Goal: Information Seeking & Learning: Learn about a topic

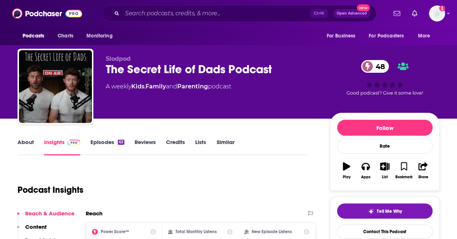
click at [23, 145] on link "About" at bounding box center [25, 147] width 16 height 17
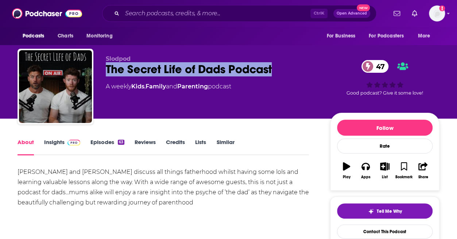
drag, startPoint x: 107, startPoint y: 69, endPoint x: 279, endPoint y: 69, distance: 172.0
click at [279, 69] on div "The Secret Life of Dads Podcast 47" at bounding box center [212, 69] width 212 height 14
copy h1 "The Secret Life of Dads Podcast"
click at [284, 66] on div "The Secret Life of Dads Podcast 47" at bounding box center [212, 69] width 212 height 14
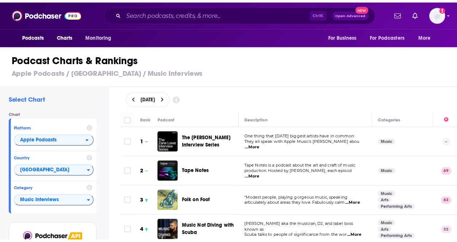
scroll to position [3475, 0]
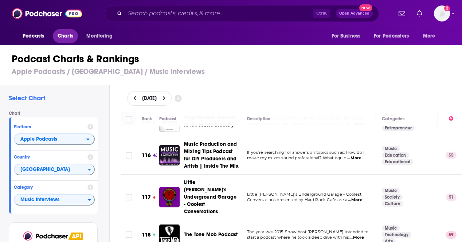
click at [66, 40] on span "Charts" at bounding box center [66, 36] width 16 height 10
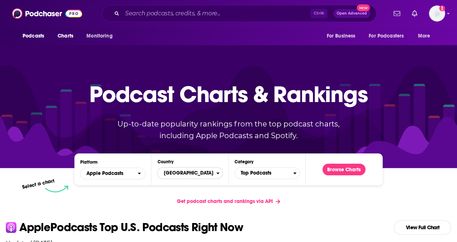
click at [186, 172] on span "[GEOGRAPHIC_DATA]" at bounding box center [186, 173] width 58 height 12
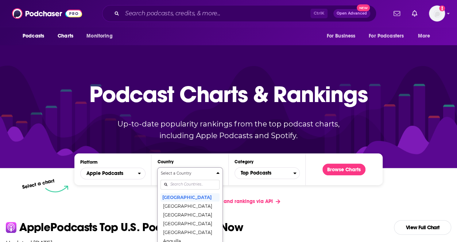
click at [196, 184] on div "Select a Country United States Afghanistan Albania Algeria Angola Anguilla Anti…" at bounding box center [189, 209] width 59 height 77
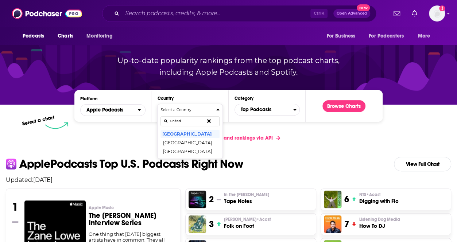
click at [157, 104] on button "Select a Country united United States United Arab Emirates United Kingdom" at bounding box center [189, 131] width 65 height 55
type input "united k"
click at [204, 132] on button "[GEOGRAPHIC_DATA]" at bounding box center [189, 133] width 59 height 9
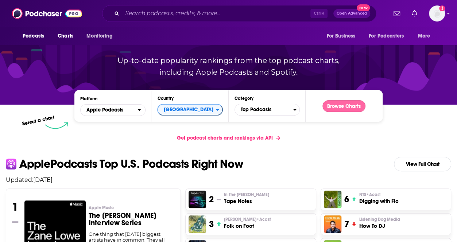
click at [344, 106] on button "Browse Charts" at bounding box center [343, 106] width 43 height 12
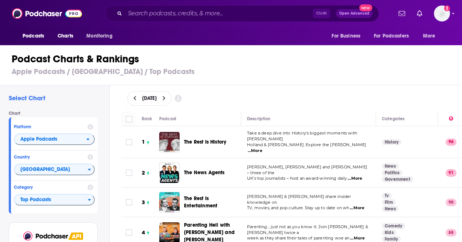
scroll to position [109, 0]
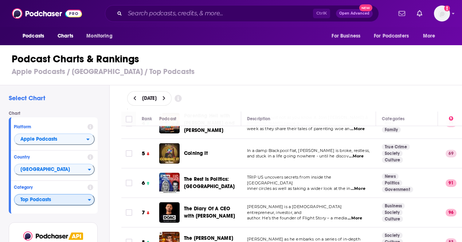
click at [51, 197] on span "Top Podcasts" at bounding box center [51, 200] width 73 height 12
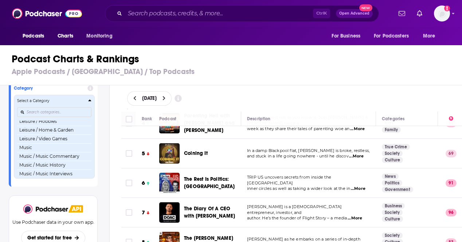
scroll to position [437, 0]
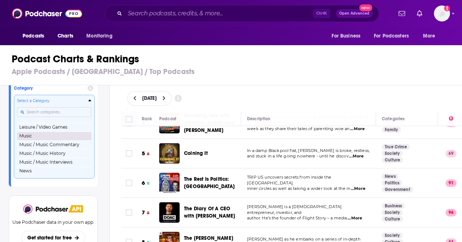
click at [58, 140] on button "Music" at bounding box center [54, 136] width 74 height 9
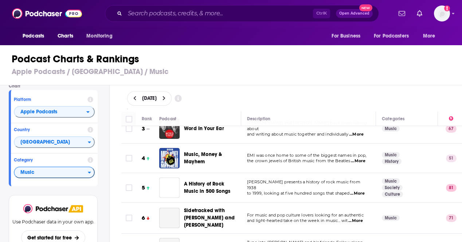
scroll to position [73, 0]
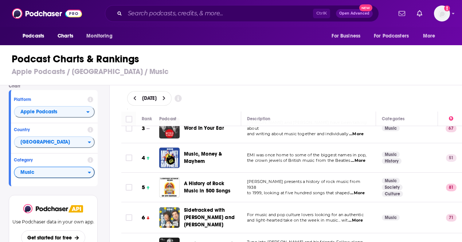
click at [357, 158] on span "...More" at bounding box center [358, 161] width 15 height 6
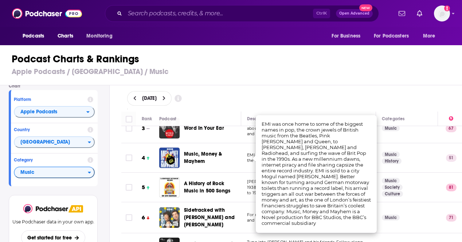
click at [193, 149] on div "Podcasts Charts Monitoring Ctrl K Open Advanced New For Business For Podcasters…" at bounding box center [231, 121] width 462 height 242
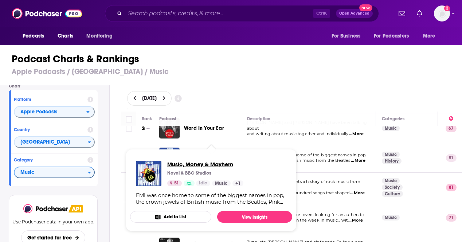
click at [194, 166] on span "Music, Money & Mayhem" at bounding box center [205, 164] width 76 height 7
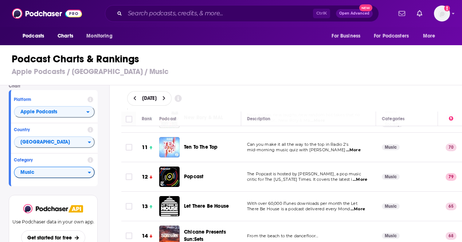
scroll to position [328, 0]
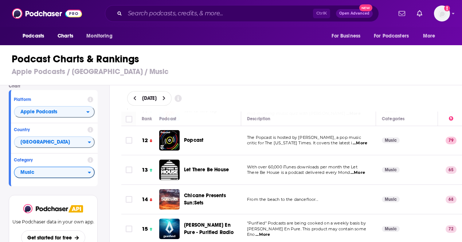
click at [362, 170] on span "...More" at bounding box center [358, 173] width 15 height 6
click at [329, 79] on div "Podcast Charts & Rankings Apple Podcasts / United Kingdom / Music" at bounding box center [234, 65] width 468 height 42
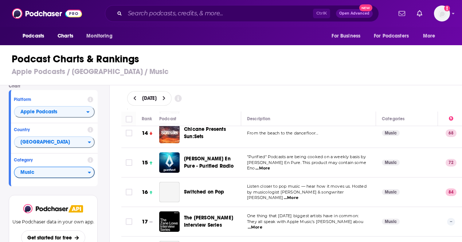
scroll to position [401, 0]
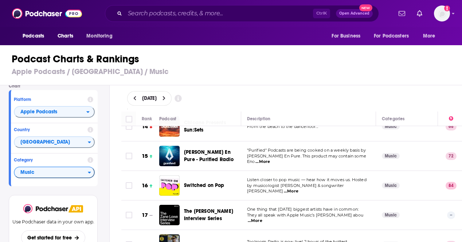
click at [298, 188] on span "...More" at bounding box center [291, 191] width 15 height 6
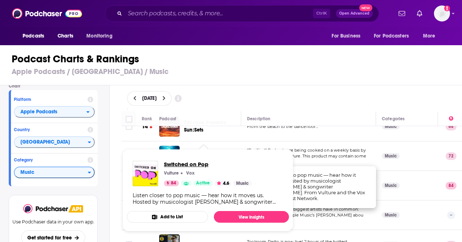
click at [197, 163] on span "Switched on Pop" at bounding box center [208, 164] width 88 height 7
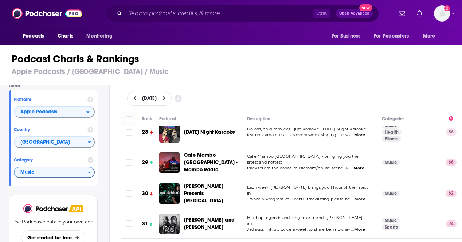
scroll to position [802, 0]
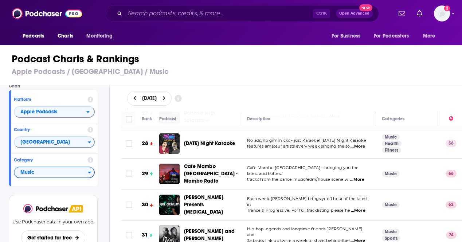
click at [356, 144] on span "...More" at bounding box center [358, 147] width 15 height 6
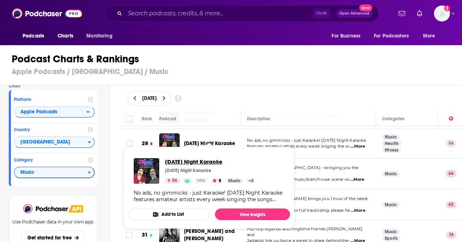
click at [213, 162] on span "Friday Night Karaoke" at bounding box center [210, 161] width 91 height 7
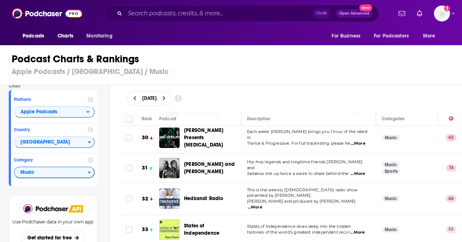
scroll to position [911, 0]
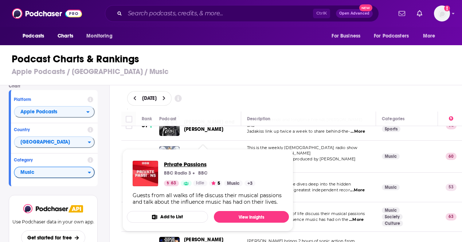
click at [197, 163] on span "Private Passions" at bounding box center [209, 164] width 91 height 7
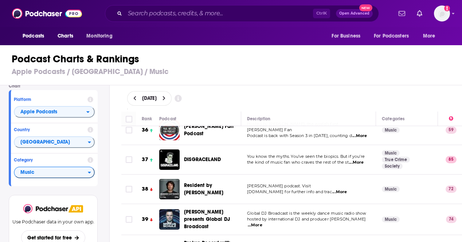
scroll to position [1057, 0]
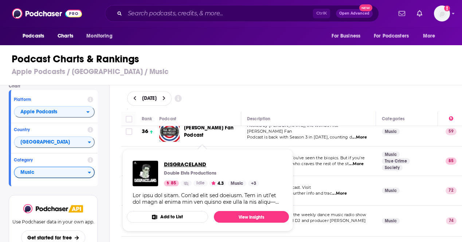
click at [183, 164] on span "DISGRACELAND" at bounding box center [211, 164] width 95 height 7
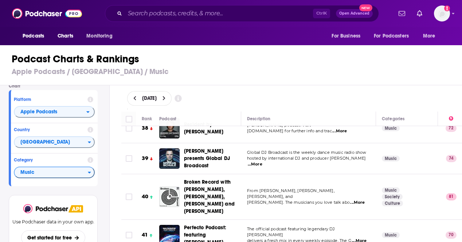
scroll to position [1130, 0]
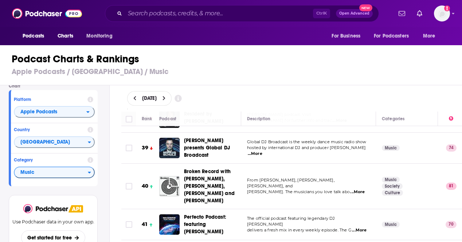
click at [354, 189] on span "...More" at bounding box center [357, 192] width 15 height 6
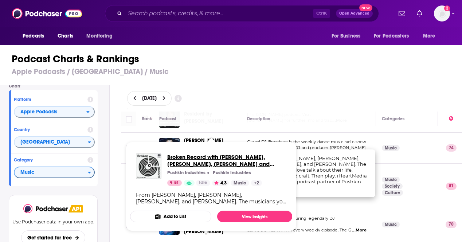
click at [201, 157] on span "Broken Record with Rick Rubin, Malcolm Gladwell, Bruce Headlam and Justin Richm…" at bounding box center [226, 160] width 119 height 14
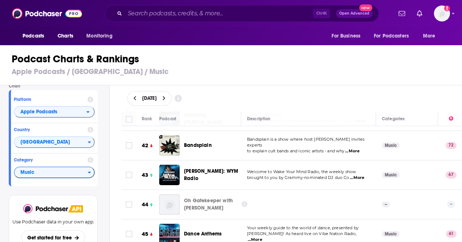
scroll to position [1203, 0]
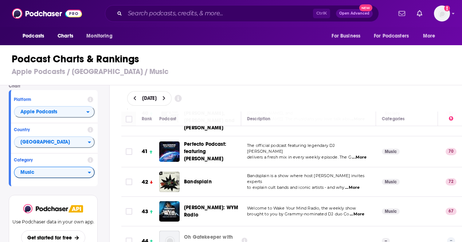
click at [356, 185] on span "...More" at bounding box center [352, 188] width 15 height 6
click at [226, 57] on h1 "Podcast Charts & Rankings" at bounding box center [234, 58] width 445 height 13
click at [203, 179] on span "Bandsplain" at bounding box center [198, 182] width 28 height 6
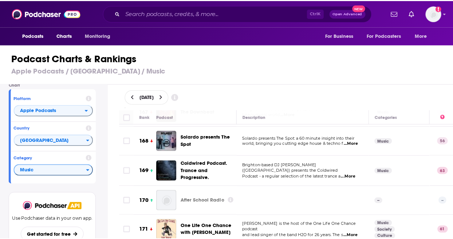
scroll to position [5139, 0]
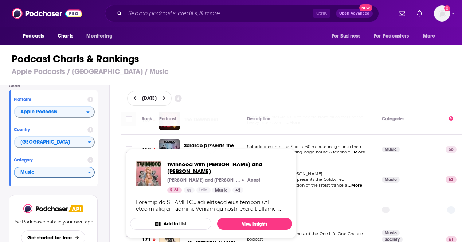
click at [222, 164] on span "Twinhood with Maisie and Ellen Peters" at bounding box center [226, 168] width 119 height 14
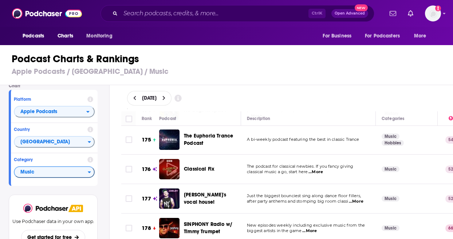
scroll to position [5358, 0]
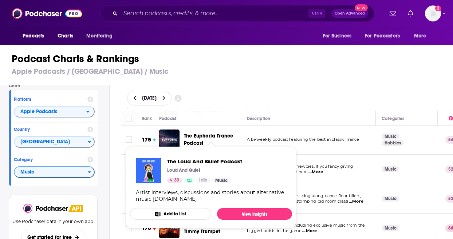
click at [191, 160] on span "The Loud And Quiet Podcast" at bounding box center [204, 161] width 75 height 7
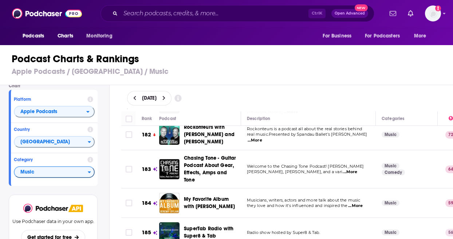
scroll to position [5572, 0]
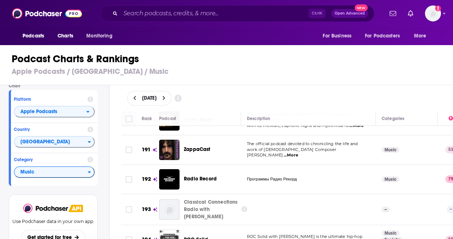
scroll to position [5829, 0]
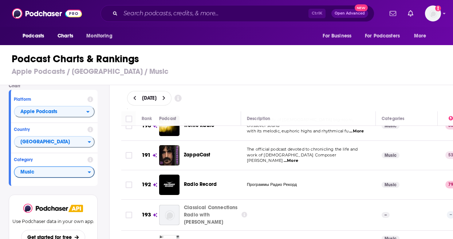
click at [311, 71] on h3 "Apple Podcasts / United Kingdom / Music" at bounding box center [230, 71] width 436 height 9
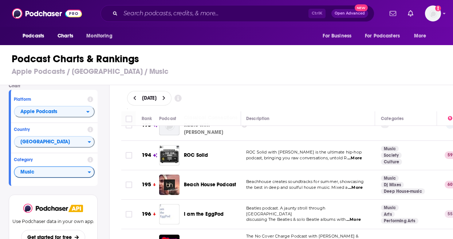
scroll to position [5930, 1]
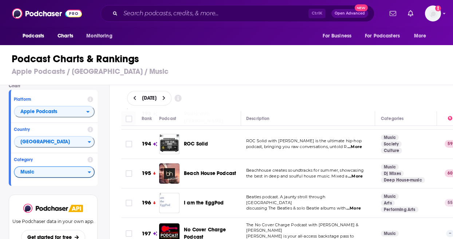
click at [281, 65] on h1 "Podcast Charts & Rankings" at bounding box center [230, 58] width 436 height 13
click at [60, 170] on span "Music" at bounding box center [51, 173] width 73 height 12
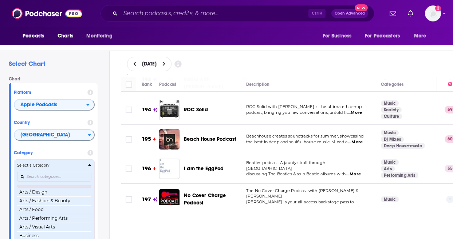
scroll to position [0, 0]
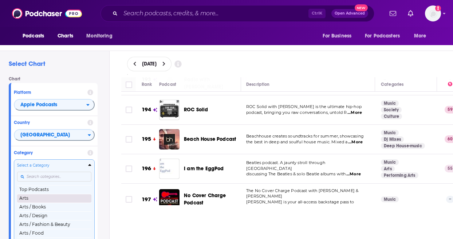
click at [51, 197] on button "Arts" at bounding box center [54, 198] width 74 height 9
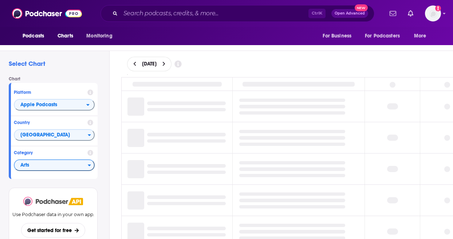
click at [51, 197] on img at bounding box center [45, 201] width 45 height 9
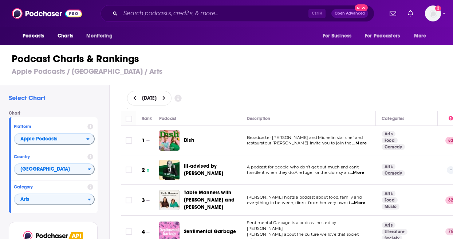
click at [241, 76] on h3 "Apple Podcasts / United Kingdom / Arts" at bounding box center [230, 71] width 436 height 9
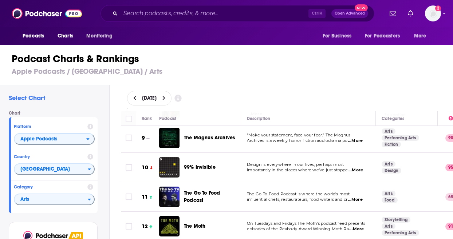
scroll to position [246, 0]
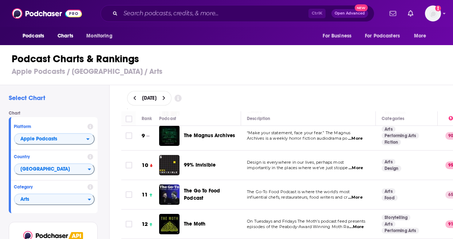
click at [319, 195] on span "influential chefs, restaurateurs, food writers and cr" at bounding box center [297, 197] width 101 height 5
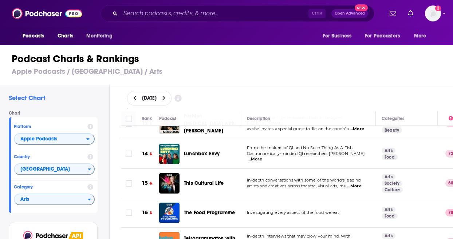
scroll to position [378, 0]
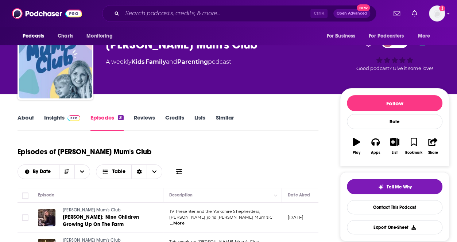
scroll to position [36, 0]
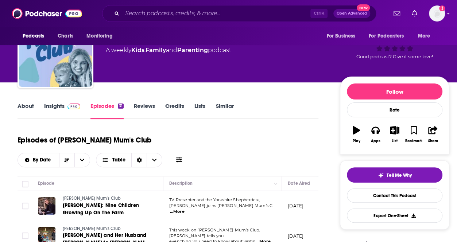
click at [57, 110] on link "Insights" at bounding box center [62, 110] width 36 height 17
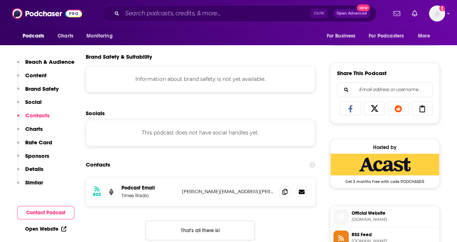
scroll to position [437, 0]
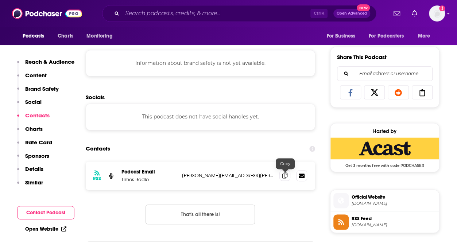
click at [286, 175] on icon at bounding box center [284, 175] width 5 height 6
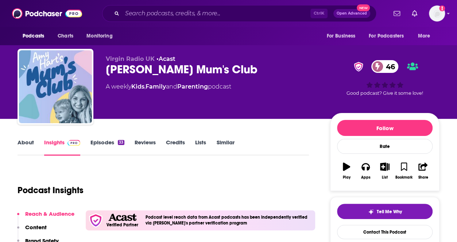
scroll to position [109, 0]
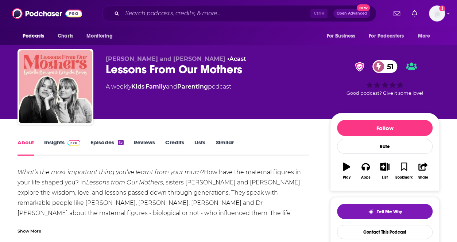
click at [47, 142] on link "Insights" at bounding box center [62, 147] width 36 height 17
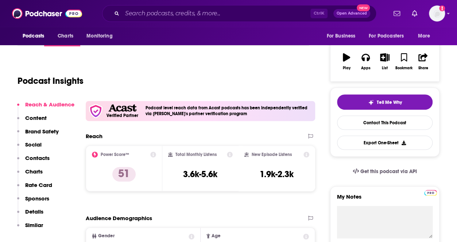
scroll to position [36, 0]
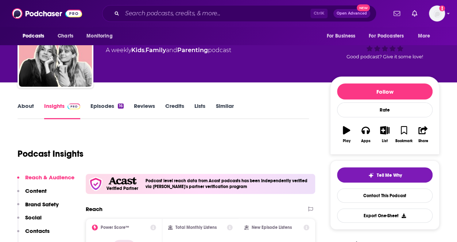
click at [122, 108] on div "16" at bounding box center [121, 106] width 6 height 5
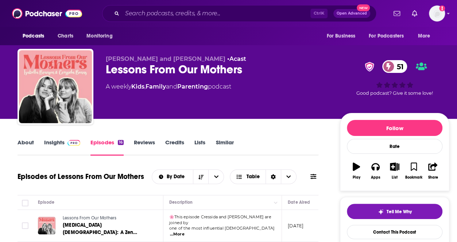
click at [31, 142] on link "About" at bounding box center [25, 147] width 16 height 17
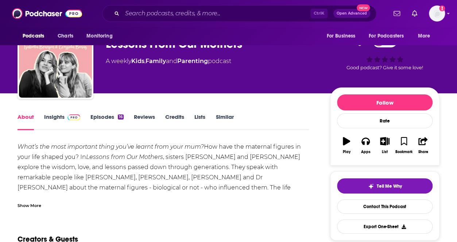
scroll to position [36, 0]
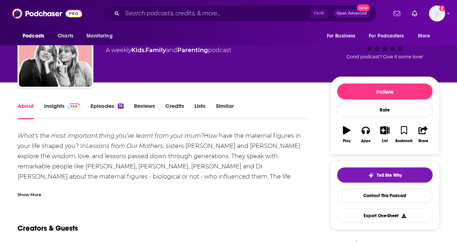
click at [44, 106] on link "Insights" at bounding box center [62, 110] width 36 height 17
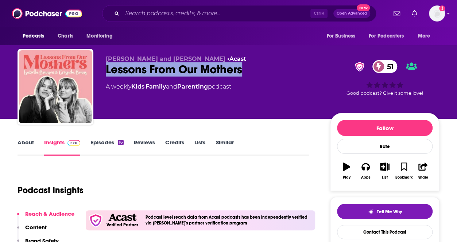
drag, startPoint x: 107, startPoint y: 69, endPoint x: 245, endPoint y: 73, distance: 138.2
click at [245, 73] on div "Lessons From Our Mothers 51" at bounding box center [212, 69] width 212 height 14
click at [21, 142] on link "About" at bounding box center [25, 147] width 16 height 17
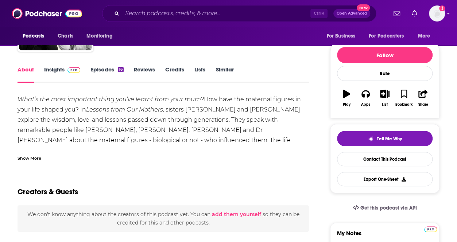
scroll to position [36, 0]
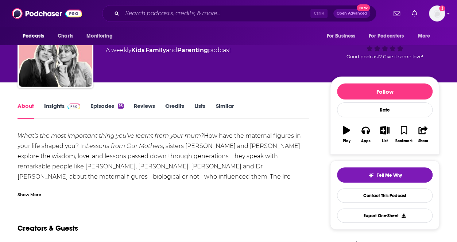
click at [32, 195] on div "Show More" at bounding box center [29, 194] width 24 height 7
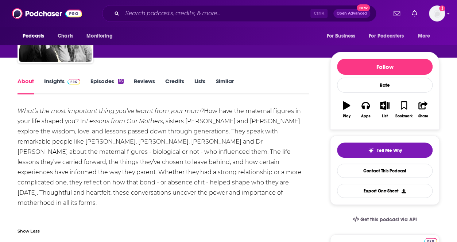
scroll to position [73, 0]
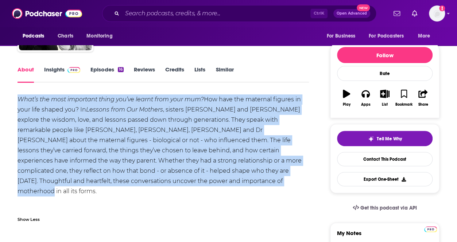
drag, startPoint x: 82, startPoint y: 154, endPoint x: 19, endPoint y: 98, distance: 84.7
click at [19, 98] on div "What’s the most important thing you’ve learnt from your mum? How have the mater…" at bounding box center [162, 155] width 291 height 122
copy div "What’s the most important thing you’ve learnt from your mum? How have the mater…"
click at [125, 135] on div "What’s the most important thing you’ve learnt from your mum? How have the mater…" at bounding box center [162, 155] width 291 height 122
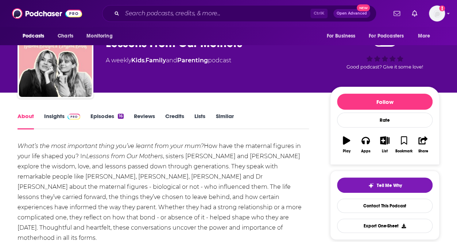
scroll to position [0, 0]
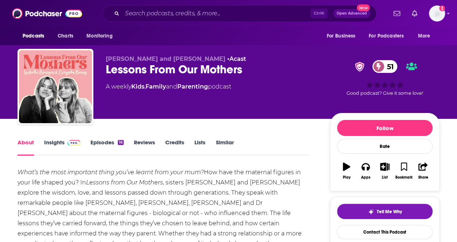
click at [160, 70] on div "Lessons From Our Mothers 51" at bounding box center [212, 69] width 212 height 14
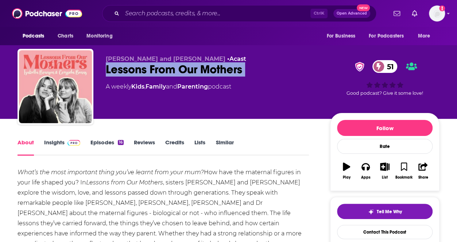
click at [160, 70] on div "Lessons From Our Mothers 51" at bounding box center [212, 69] width 212 height 14
copy div "Lessons From Our Mothers 51"
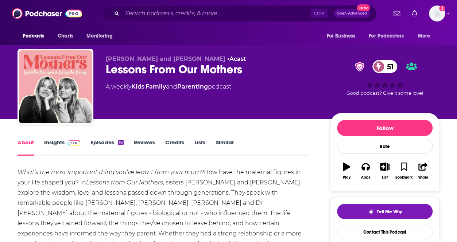
click at [300, 55] on div "Cressida and Isabella • Acast Lessons From Our Mothers 51 A weekly Kids , Famil…" at bounding box center [228, 88] width 422 height 79
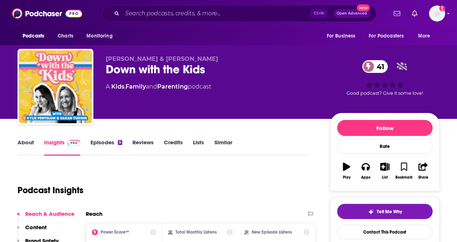
scroll to position [36, 0]
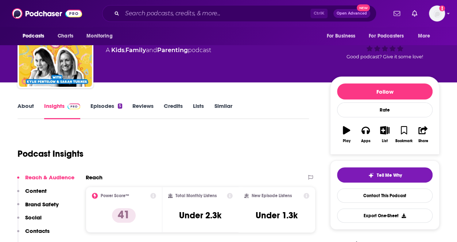
click at [32, 111] on link "About" at bounding box center [25, 110] width 16 height 17
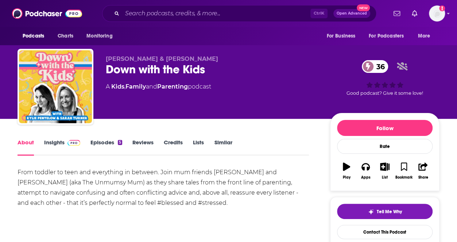
click at [177, 186] on div "From toddler to teen and everything in between. Join mum friends Kylie Pentelow…" at bounding box center [162, 187] width 291 height 41
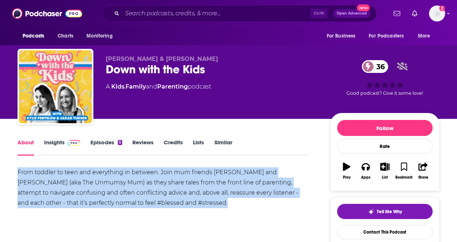
drag, startPoint x: 172, startPoint y: 203, endPoint x: 12, endPoint y: 163, distance: 165.5
copy div "From toddler to teen and everything in between. Join mum friends Kylie Pentelow…"
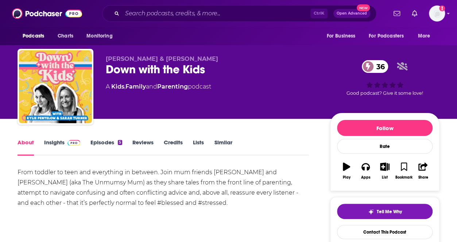
click at [63, 140] on link "Insights" at bounding box center [62, 147] width 36 height 17
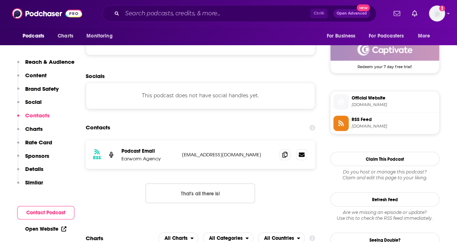
scroll to position [547, 0]
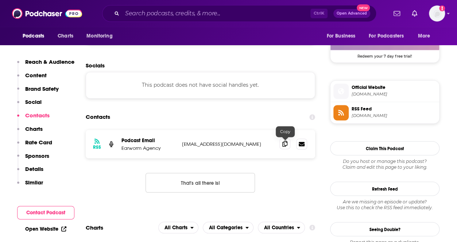
click at [289, 143] on span at bounding box center [284, 143] width 11 height 11
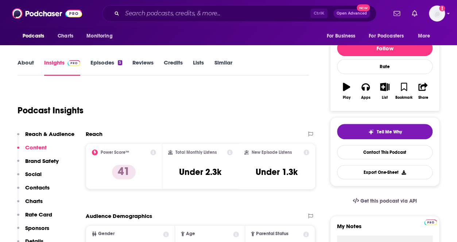
scroll to position [0, 0]
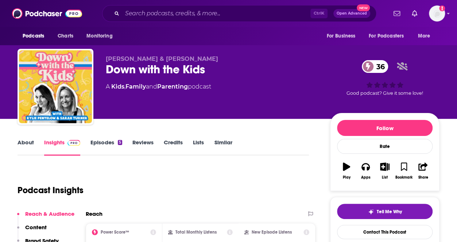
click at [166, 69] on div "Down with the Kids 36" at bounding box center [212, 69] width 212 height 14
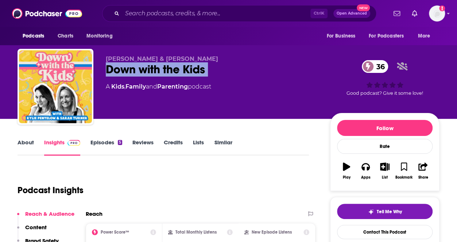
click at [166, 69] on div "Down with the Kids 36" at bounding box center [212, 69] width 212 height 14
copy div "Down with the Kids 36"
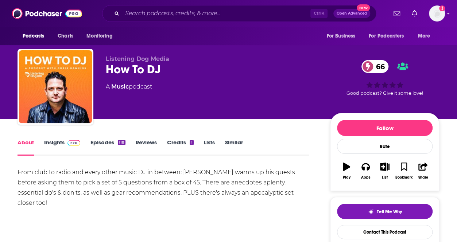
click at [147, 73] on div "How To DJ 66" at bounding box center [212, 69] width 212 height 14
click at [245, 71] on div "How To DJ 66" at bounding box center [212, 69] width 212 height 14
click at [234, 116] on div "Listening Dog Media How To DJ 66 A Music podcast 66 Good podcast? Give it some …" at bounding box center [272, 88] width 333 height 66
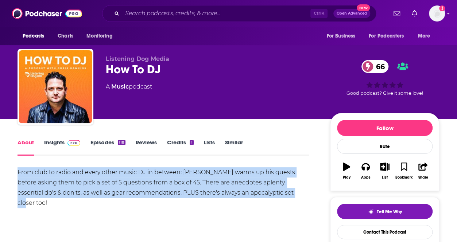
drag, startPoint x: 272, startPoint y: 190, endPoint x: 9, endPoint y: 169, distance: 263.2
copy div "From club to radio and every other music DJ in between; [PERSON_NAME] warms up …"
click at [196, 184] on div "From club to radio and every other music DJ in between; [PERSON_NAME] warms up …" at bounding box center [162, 187] width 291 height 41
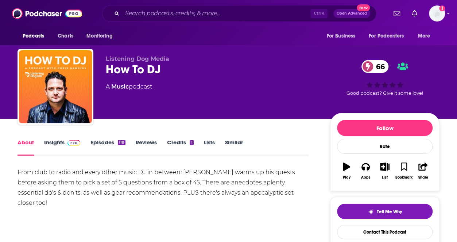
click at [62, 138] on div "About Insights Episodes 118 Reviews Credits 1 Lists Similar" at bounding box center [162, 147] width 291 height 18
click at [61, 144] on link "Insights" at bounding box center [62, 147] width 36 height 17
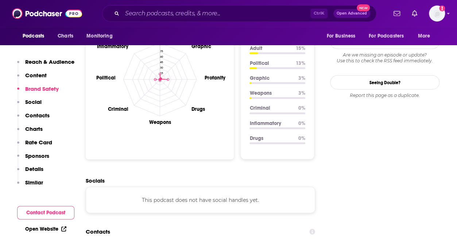
scroll to position [765, 0]
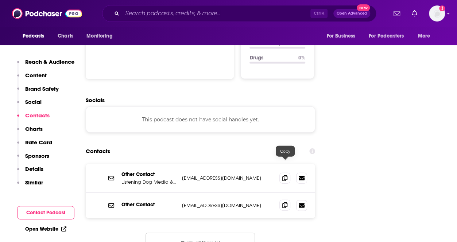
click at [288, 200] on span at bounding box center [284, 205] width 11 height 11
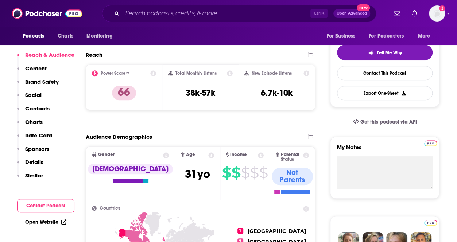
scroll to position [73, 0]
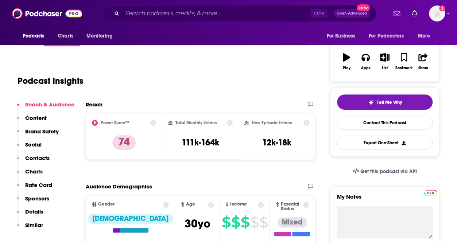
scroll to position [36, 0]
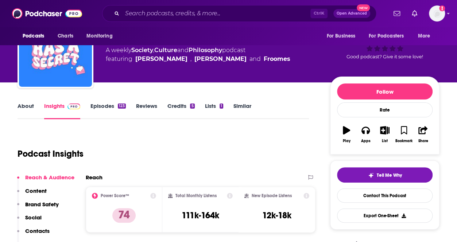
click at [26, 106] on link "About" at bounding box center [25, 110] width 16 height 17
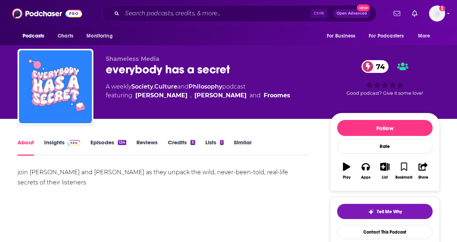
click at [118, 65] on div "everybody has a secret 74" at bounding box center [212, 69] width 212 height 14
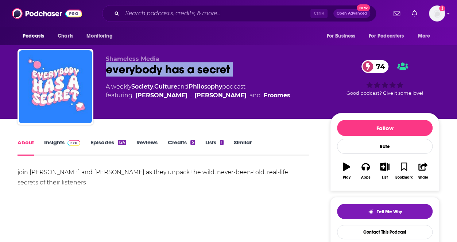
click at [118, 65] on div "everybody has a secret 74" at bounding box center [212, 69] width 212 height 14
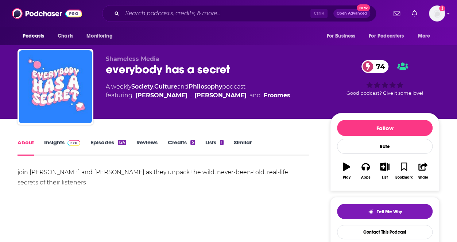
click at [87, 181] on div "join annabelle lee and charlotte white as they unpack the wild, never-been-told…" at bounding box center [162, 177] width 291 height 20
drag, startPoint x: 58, startPoint y: 179, endPoint x: 7, endPoint y: 171, distance: 52.3
copy div "join annabelle lee and charlotte white as they unpack the wild, never-been-told…"
click at [55, 149] on link "Insights" at bounding box center [62, 147] width 36 height 17
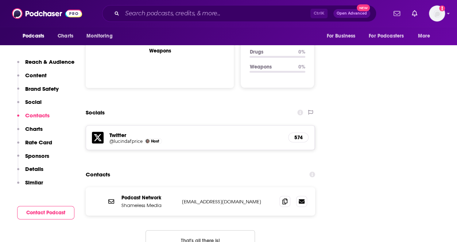
scroll to position [765, 0]
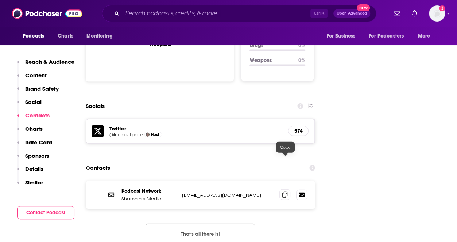
click at [282, 189] on span at bounding box center [284, 194] width 11 height 11
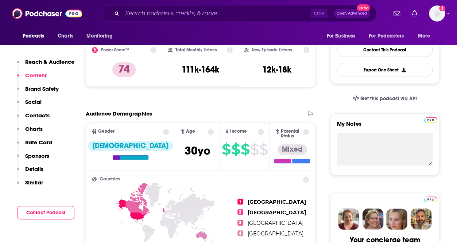
scroll to position [0, 0]
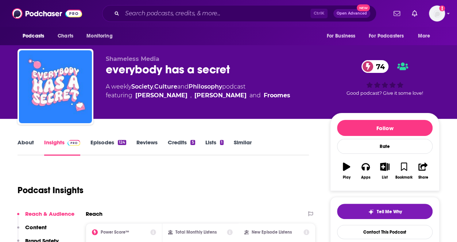
click at [26, 142] on link "About" at bounding box center [25, 147] width 16 height 17
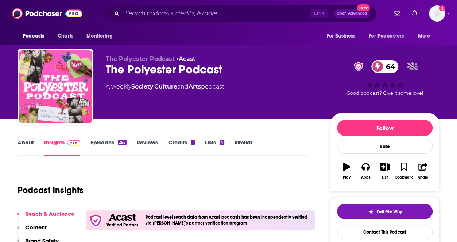
click at [28, 143] on link "About" at bounding box center [25, 147] width 16 height 17
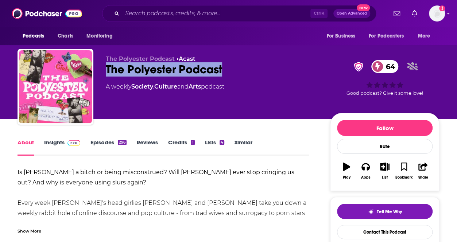
drag, startPoint x: 161, startPoint y: 75, endPoint x: 101, endPoint y: 76, distance: 60.9
click at [101, 77] on div "The Polyester Podcast • Acast The Polyester Podcast 64 A weekly Society , Cultu…" at bounding box center [228, 88] width 422 height 79
click at [44, 142] on link "Insights" at bounding box center [62, 147] width 36 height 17
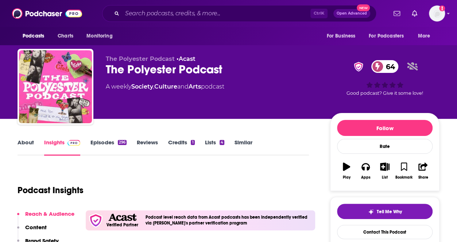
click at [28, 143] on link "About" at bounding box center [25, 147] width 16 height 17
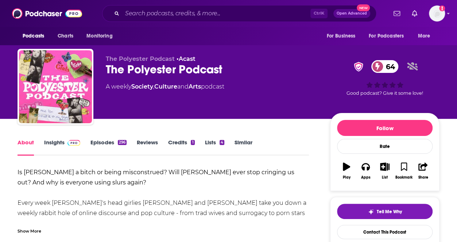
click at [52, 151] on link "Insights" at bounding box center [62, 147] width 36 height 17
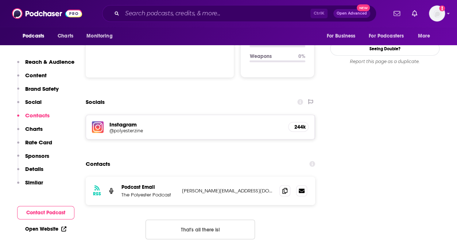
scroll to position [875, 0]
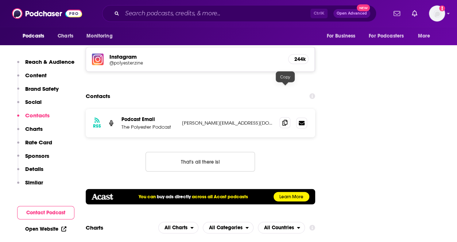
click at [290, 117] on span at bounding box center [284, 122] width 11 height 11
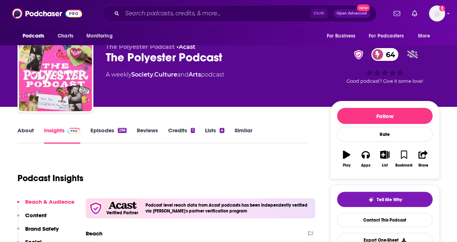
scroll to position [0, 0]
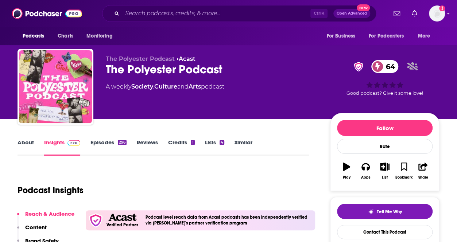
click at [31, 152] on link "About" at bounding box center [25, 147] width 16 height 17
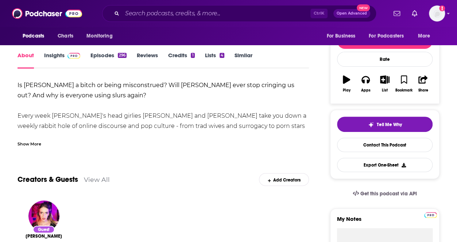
scroll to position [109, 0]
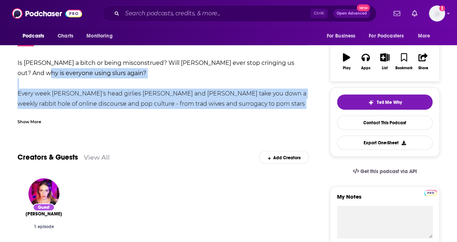
drag, startPoint x: 300, startPoint y: 105, endPoint x: 29, endPoint y: 107, distance: 271.5
click at [30, 77] on div "Is Blake Lively a bitch or being misconstrued? Will Elon ever stop cringing us …" at bounding box center [162, 175] width 291 height 235
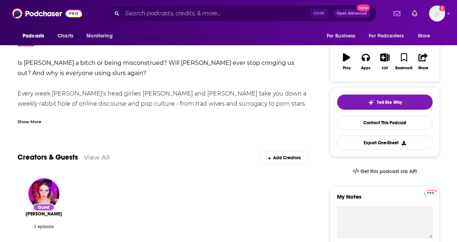
click at [25, 120] on div "Show More" at bounding box center [29, 121] width 24 height 7
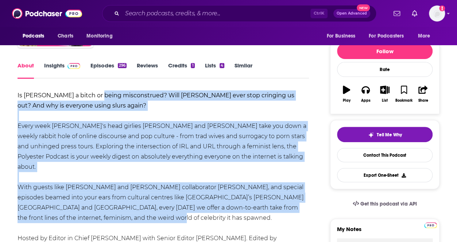
scroll to position [36, 0]
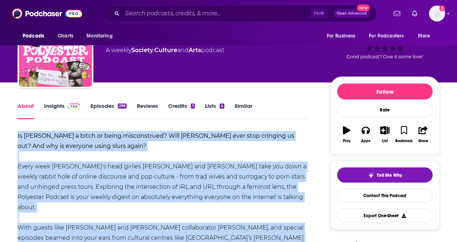
drag, startPoint x: 127, startPoint y: 142, endPoint x: -1, endPoint y: 137, distance: 128.0
click at [0, 137] on html "Podcasts Charts Monitoring Ctrl K Open Advanced New For Business For Podcasters…" at bounding box center [228, 85] width 457 height 242
copy div "Is Blake Lively a bitch or being misconstrued? Will Elon ever stop cringing us …"
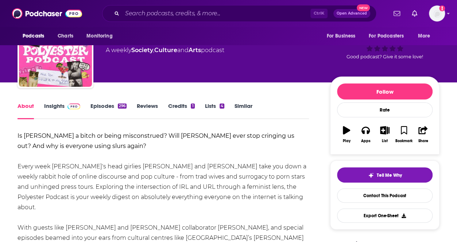
click at [60, 111] on link "Insights" at bounding box center [62, 110] width 36 height 17
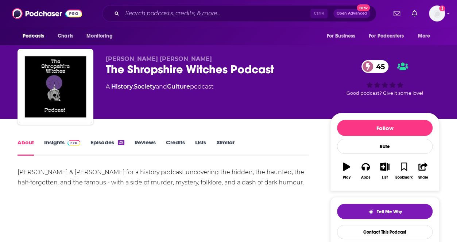
click at [115, 149] on link "Episodes 29" at bounding box center [107, 147] width 34 height 17
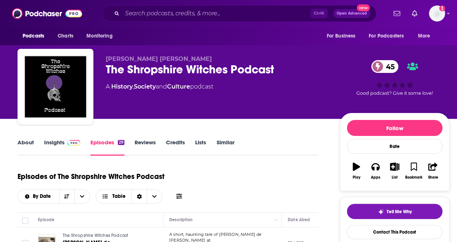
click at [60, 144] on link "Insights" at bounding box center [62, 147] width 36 height 17
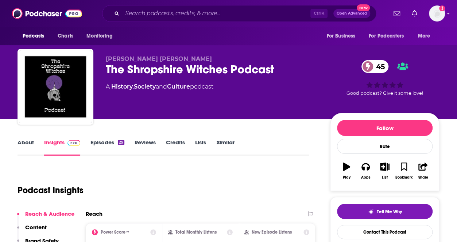
click at [30, 142] on link "About" at bounding box center [25, 147] width 16 height 17
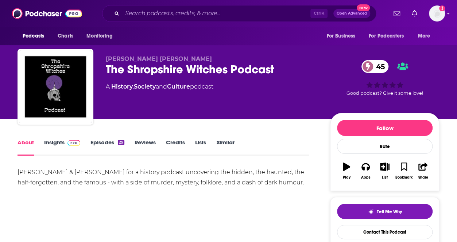
click at [62, 147] on link "Insights" at bounding box center [62, 147] width 36 height 17
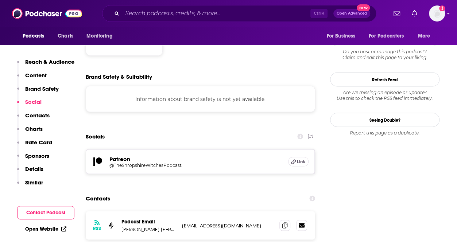
scroll to position [656, 0]
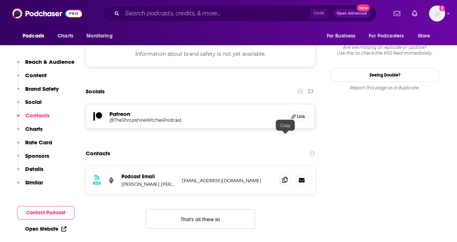
click at [285, 177] on icon at bounding box center [284, 180] width 5 height 6
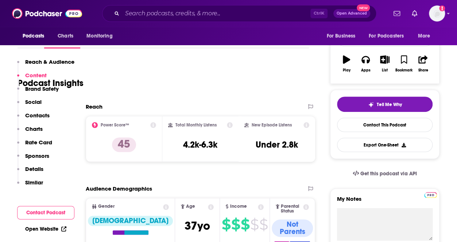
scroll to position [73, 0]
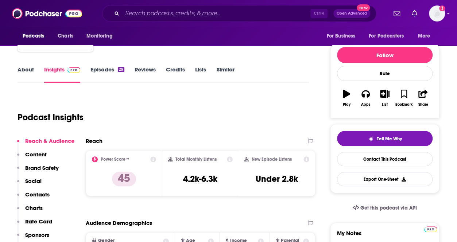
click at [26, 70] on link "About" at bounding box center [25, 74] width 16 height 17
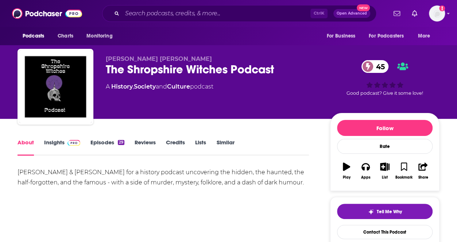
drag, startPoint x: 309, startPoint y: 182, endPoint x: 14, endPoint y: 172, distance: 295.8
copy div "[PERSON_NAME] & [PERSON_NAME] for a history podcast uncovering the hidden, the …"
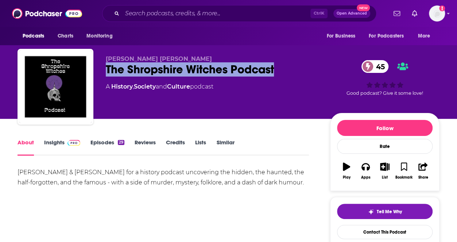
drag, startPoint x: 284, startPoint y: 71, endPoint x: 104, endPoint y: 72, distance: 179.3
click at [104, 72] on div "[PERSON_NAME] [PERSON_NAME] The Shropshire Witches Podcast 45 A History , Socie…" at bounding box center [228, 88] width 422 height 79
copy h1 "The Shropshire Witches Podcast"
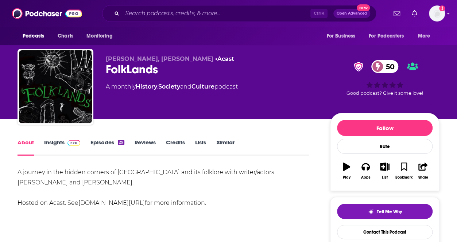
click at [108, 150] on link "Episodes 29" at bounding box center [107, 147] width 34 height 17
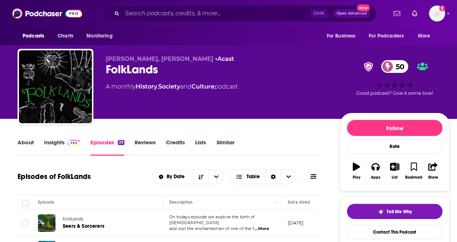
click at [20, 138] on div "About Insights Episodes 29 Reviews Credits Lists Similar" at bounding box center [167, 147] width 301 height 18
click at [47, 139] on link "Insights" at bounding box center [62, 147] width 36 height 17
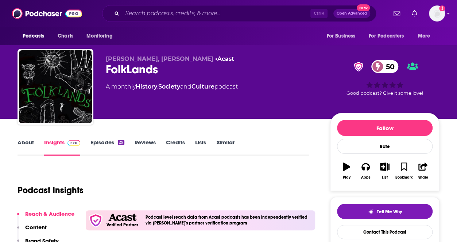
click at [30, 142] on link "About" at bounding box center [25, 147] width 16 height 17
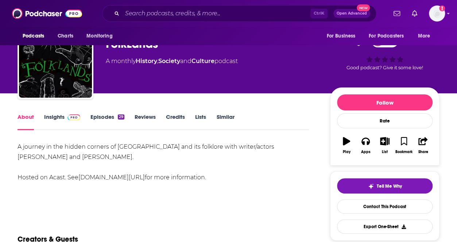
scroll to position [36, 0]
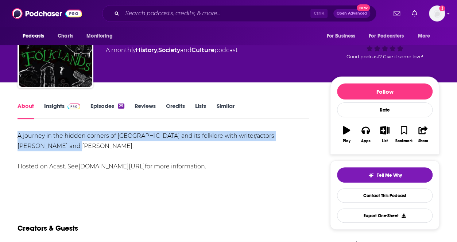
drag, startPoint x: 32, startPoint y: 144, endPoint x: 12, endPoint y: 135, distance: 21.5
copy div "A journey in the hidden corners of England and its folklore with writer/actors …"
click at [65, 144] on div "A journey in the hidden corners of England and its folklore with writer/actors …" at bounding box center [162, 151] width 291 height 41
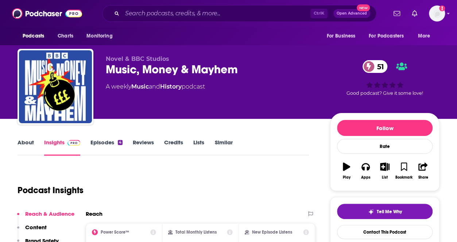
click at [114, 141] on link "Episodes 4" at bounding box center [106, 147] width 32 height 17
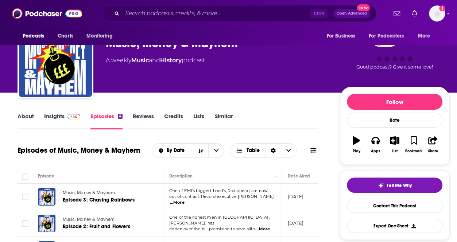
scroll to position [73, 0]
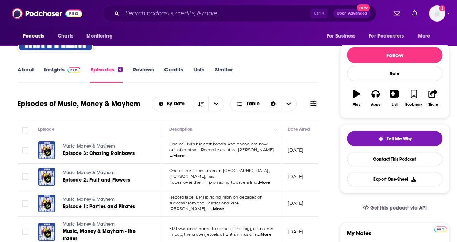
click at [60, 74] on link "Insights" at bounding box center [62, 74] width 36 height 17
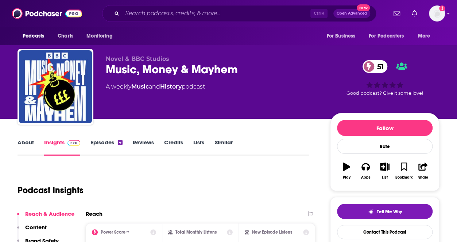
click at [24, 149] on link "About" at bounding box center [25, 147] width 16 height 17
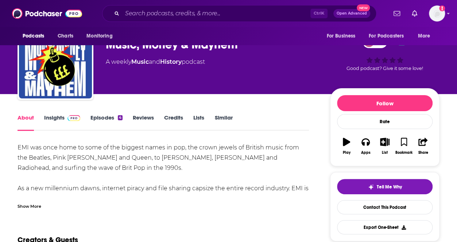
scroll to position [36, 0]
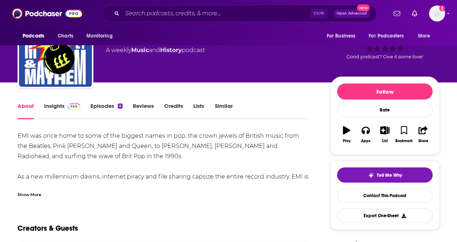
click at [29, 191] on div "Show More" at bounding box center [29, 194] width 24 height 7
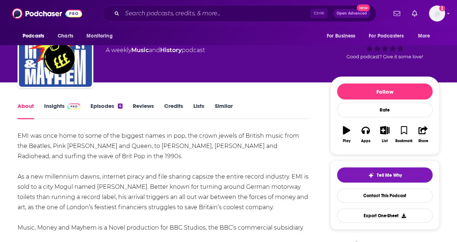
click at [109, 106] on link "Episodes 4" at bounding box center [106, 110] width 32 height 17
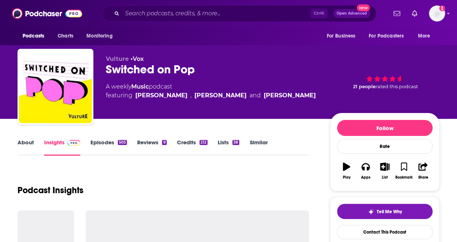
click at [106, 144] on link "Episodes 505" at bounding box center [108, 147] width 36 height 17
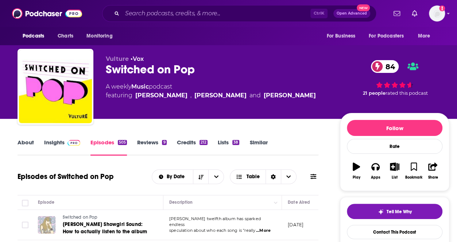
scroll to position [73, 0]
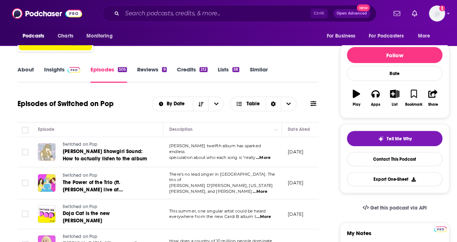
click at [19, 71] on link "About" at bounding box center [25, 74] width 16 height 17
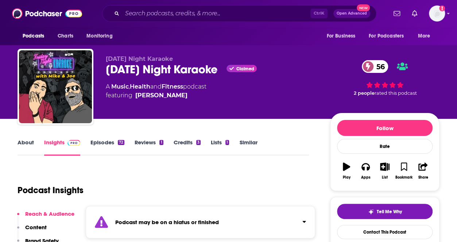
click at [118, 142] on div "72" at bounding box center [121, 142] width 7 height 5
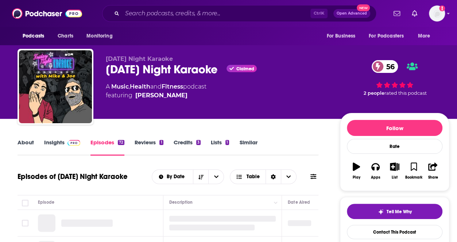
scroll to position [73, 0]
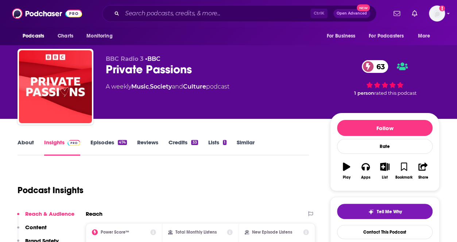
click at [110, 141] on link "Episodes 474" at bounding box center [108, 147] width 36 height 17
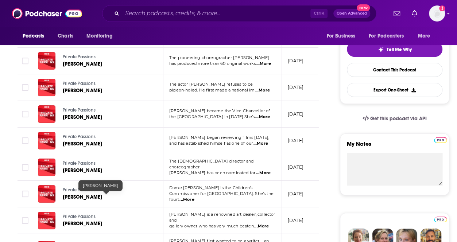
scroll to position [109, 0]
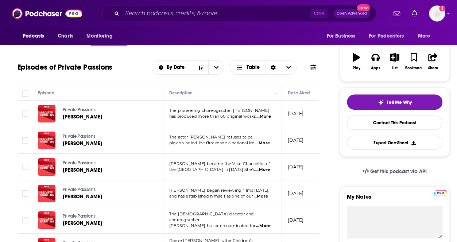
drag, startPoint x: 129, startPoint y: 156, endPoint x: 7, endPoint y: 138, distance: 123.4
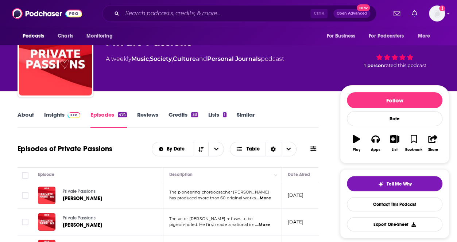
scroll to position [0, 0]
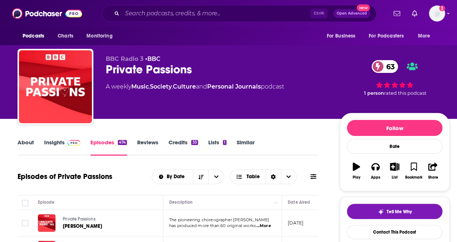
click at [54, 145] on link "Insights" at bounding box center [62, 147] width 36 height 17
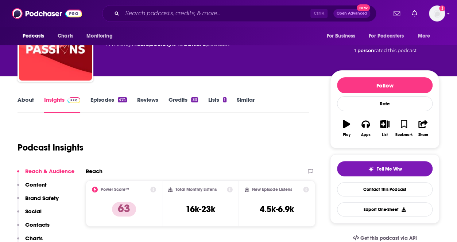
scroll to position [109, 0]
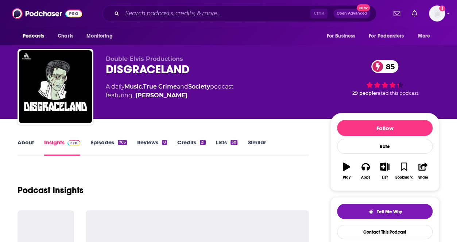
click at [107, 142] on link "Episodes 705" at bounding box center [108, 147] width 36 height 17
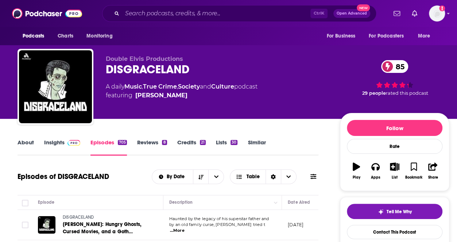
click at [65, 144] on span at bounding box center [73, 142] width 16 height 7
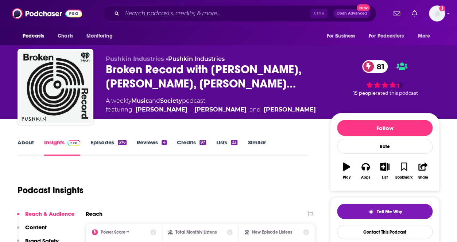
click at [114, 142] on link "Episodes 376" at bounding box center [108, 147] width 36 height 17
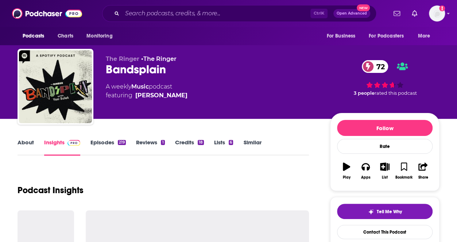
click at [104, 150] on link "Episodes 219" at bounding box center [107, 147] width 35 height 17
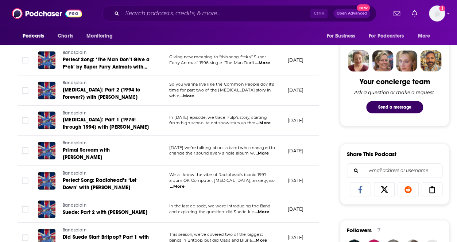
scroll to position [401, 0]
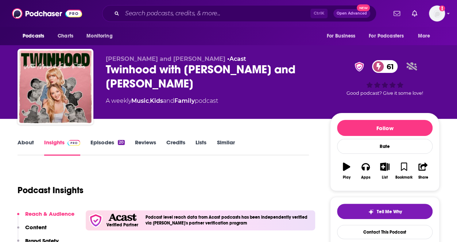
click at [101, 143] on link "Episodes 20" at bounding box center [107, 147] width 34 height 17
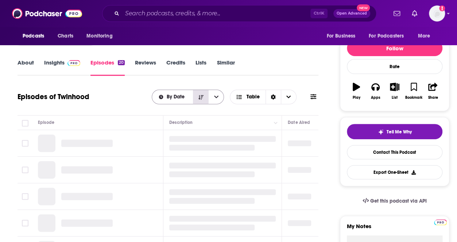
scroll to position [146, 0]
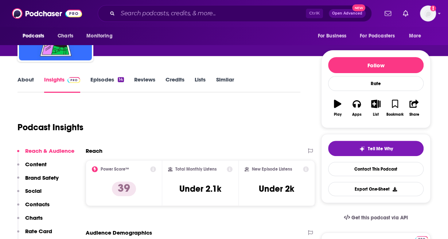
scroll to position [63, 0]
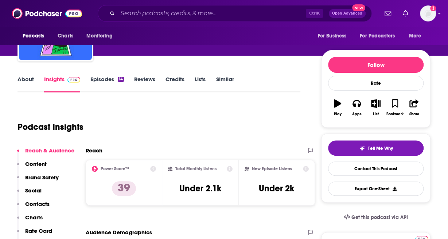
click at [104, 91] on link "Episodes 14" at bounding box center [107, 84] width 34 height 17
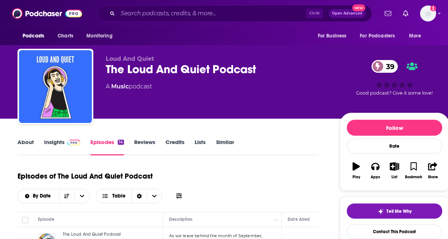
click at [28, 148] on link "About" at bounding box center [25, 147] width 16 height 17
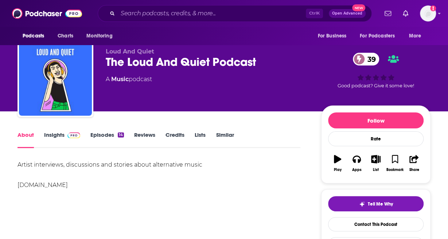
scroll to position [8, 0]
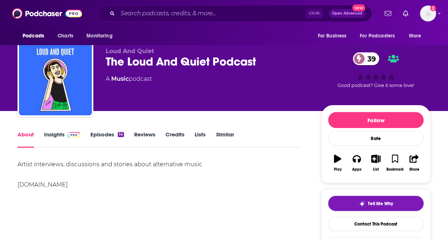
click at [65, 138] on span at bounding box center [73, 134] width 16 height 7
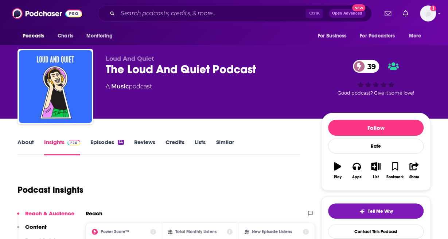
click at [101, 144] on link "Episodes 14" at bounding box center [107, 147] width 34 height 17
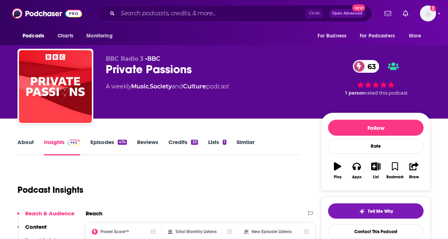
scroll to position [110, 0]
